Goal: Book appointment/travel/reservation

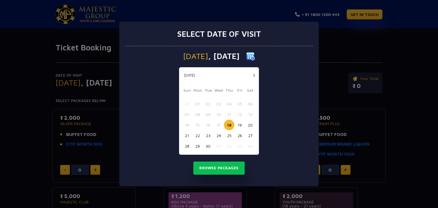
click at [183, 135] on button "21" at bounding box center [187, 135] width 11 height 11
click at [223, 169] on button "Browse Packages" at bounding box center [218, 168] width 51 height 13
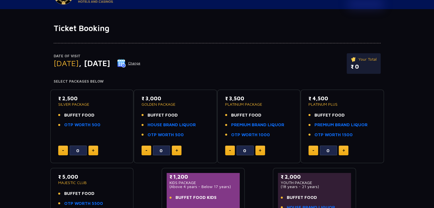
scroll to position [29, 0]
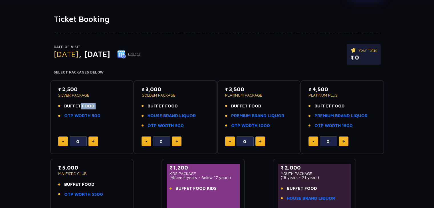
drag, startPoint x: 76, startPoint y: 108, endPoint x: 91, endPoint y: 109, distance: 14.6
click at [90, 109] on ul "BUFFET FOOD OTP WORTH 500" at bounding box center [92, 111] width 68 height 16
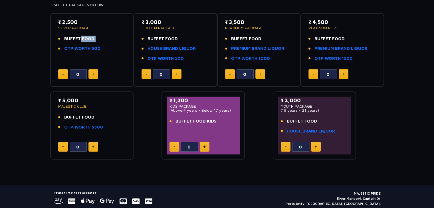
scroll to position [87, 0]
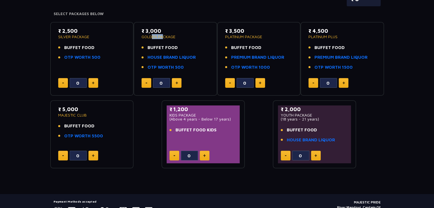
drag, startPoint x: 166, startPoint y: 33, endPoint x: 161, endPoint y: 36, distance: 5.4
click at [161, 36] on p "GOLDEN PACKAGE" at bounding box center [176, 37] width 68 height 4
click at [92, 56] on link "OTP WORTH 500" at bounding box center [82, 57] width 36 height 7
click at [175, 59] on link "HOUSE BRAND LIQUOR" at bounding box center [172, 57] width 48 height 7
click at [317, 156] on button at bounding box center [316, 156] width 10 height 10
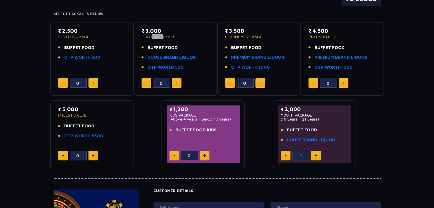
click at [317, 156] on button at bounding box center [316, 156] width 10 height 10
type input "4"
click at [287, 109] on p "₹ 2,000" at bounding box center [315, 110] width 68 height 8
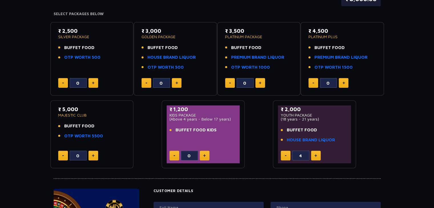
drag, startPoint x: 69, startPoint y: 30, endPoint x: 84, endPoint y: 30, distance: 14.8
click at [84, 30] on p "₹ 2,500" at bounding box center [92, 31] width 68 height 8
drag, startPoint x: 87, startPoint y: 45, endPoint x: 100, endPoint y: 52, distance: 14.7
click at [100, 52] on ul "BUFFET FOOD OTP WORTH 500" at bounding box center [92, 53] width 68 height 16
click at [288, 109] on p "₹ 2,000" at bounding box center [315, 110] width 68 height 8
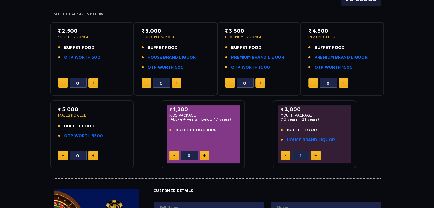
click at [288, 109] on p "₹ 2,000" at bounding box center [315, 110] width 68 height 8
drag, startPoint x: 340, startPoint y: 143, endPoint x: 285, endPoint y: 140, distance: 54.9
click at [285, 140] on div "₹ 2,000 YOUTH PACKAGE (18 years - 21 years) BUFFET FOOD HOUSE BRAND LIQUOR" at bounding box center [315, 126] width 68 height 41
drag, startPoint x: 316, startPoint y: 128, endPoint x: 287, endPoint y: 130, distance: 29.2
click at [287, 130] on li "BUFFET FOOD" at bounding box center [315, 130] width 68 height 7
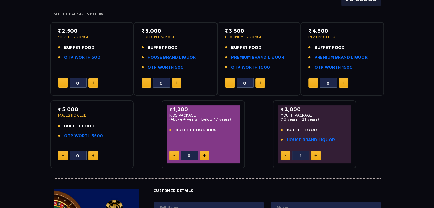
click at [304, 120] on p "(18 years - 21 years)" at bounding box center [315, 119] width 68 height 4
